Goal: Find specific page/section: Find specific page/section

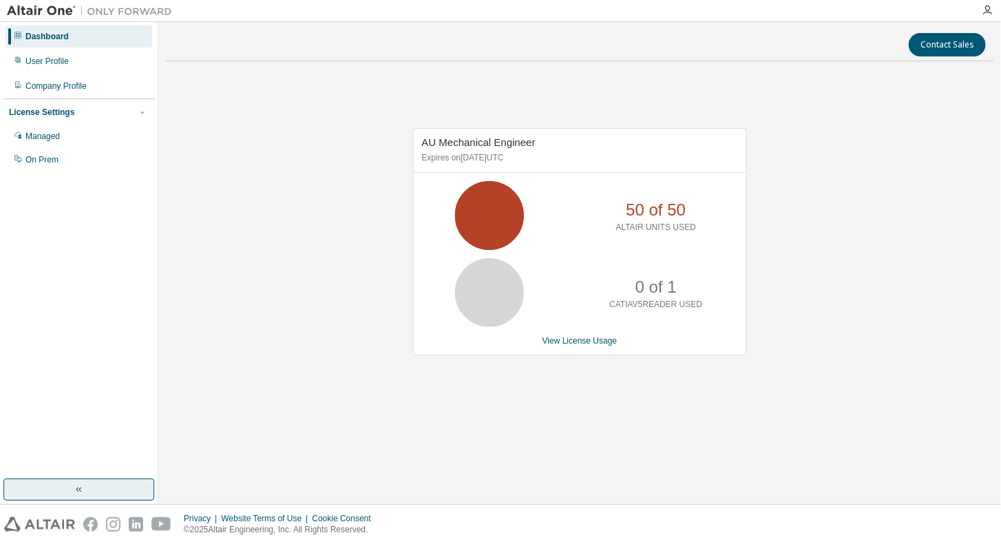
click at [100, 499] on button "button" at bounding box center [78, 490] width 151 height 22
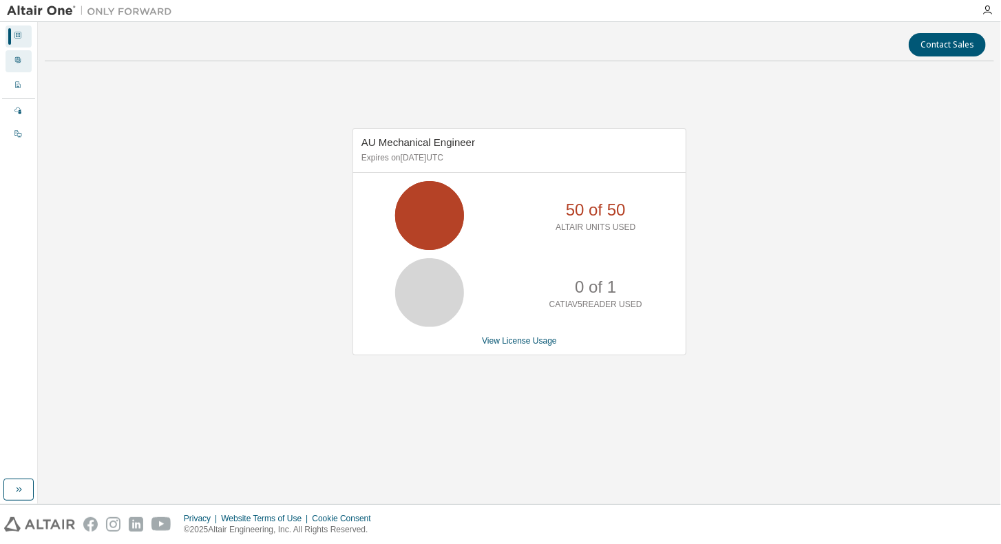
click at [21, 63] on icon at bounding box center [18, 60] width 8 height 8
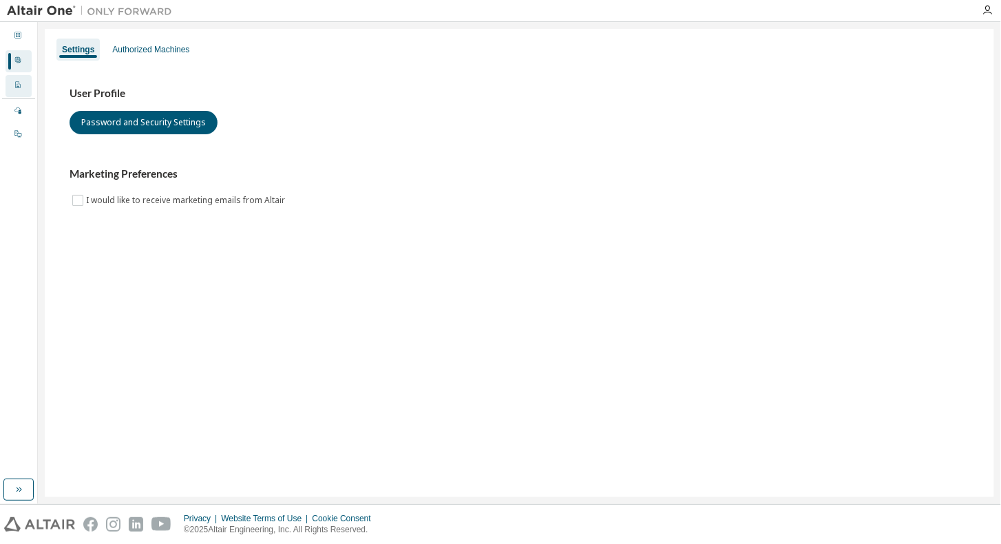
click at [14, 83] on icon at bounding box center [18, 85] width 8 height 8
